Goal: Navigation & Orientation: Find specific page/section

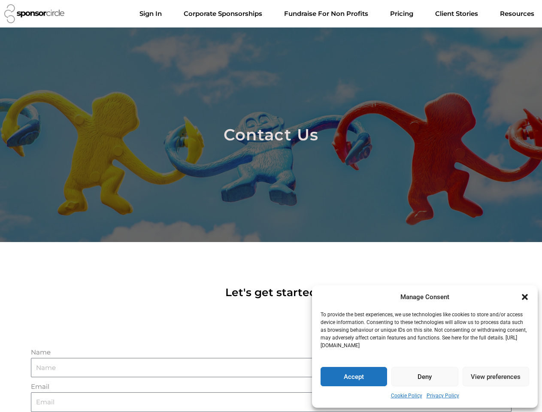
click at [271, 206] on div at bounding box center [271, 134] width 542 height 214
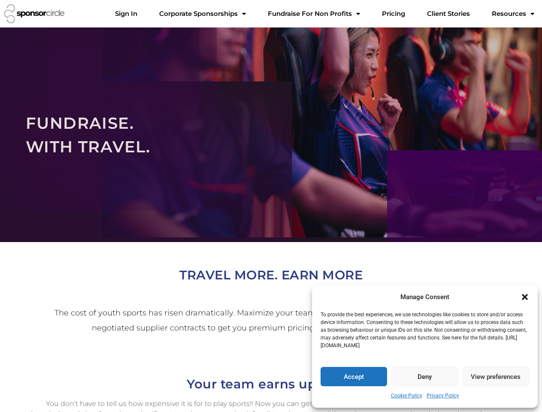
click at [271, 206] on div at bounding box center [271, 134] width 542 height 214
